Goal: Task Accomplishment & Management: Use online tool/utility

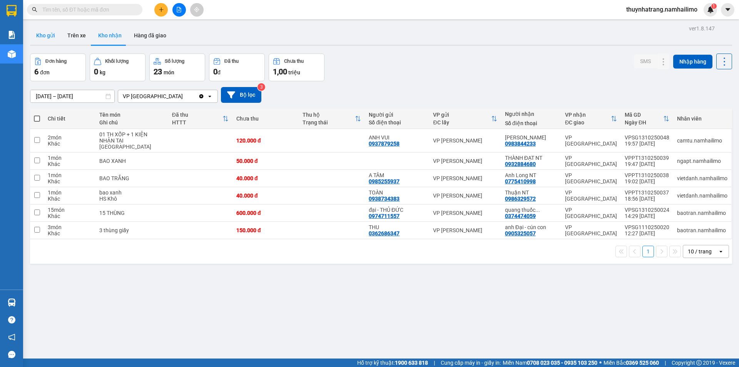
click at [54, 35] on button "Kho gửi" at bounding box center [45, 35] width 31 height 18
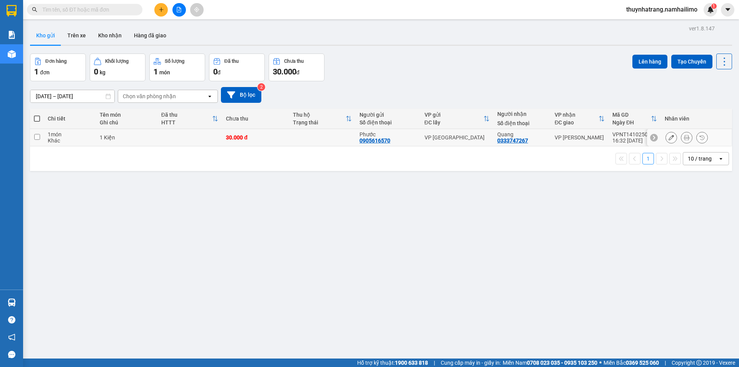
click at [360, 141] on div "0905616570" at bounding box center [374, 140] width 31 height 6
click at [631, 132] on div "VPNT1410250003" at bounding box center [634, 134] width 45 height 6
checkbox input "true"
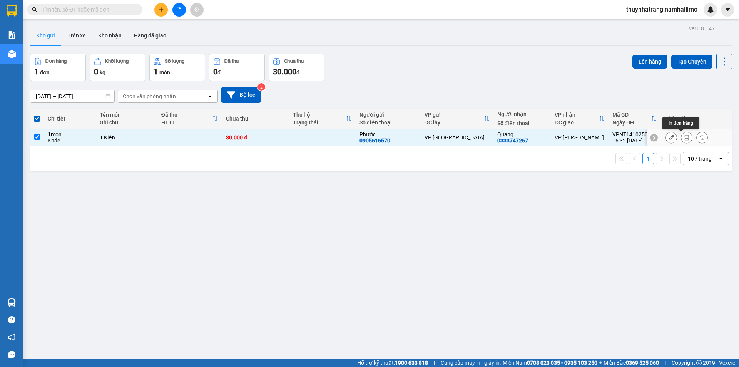
click at [684, 136] on icon at bounding box center [686, 137] width 5 height 5
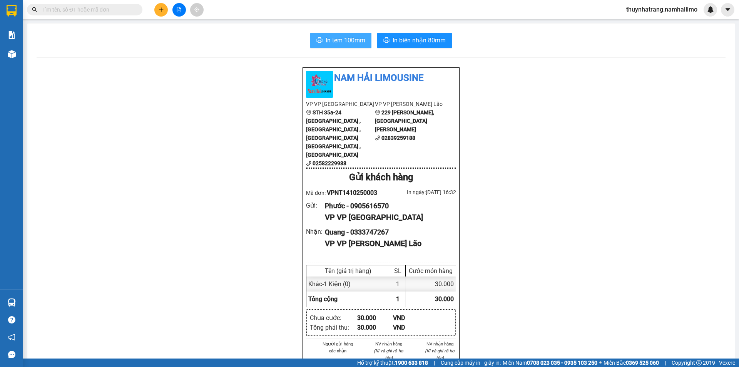
click at [349, 42] on span "In tem 100mm" at bounding box center [345, 40] width 40 height 10
